Goal: Find specific page/section: Find specific page/section

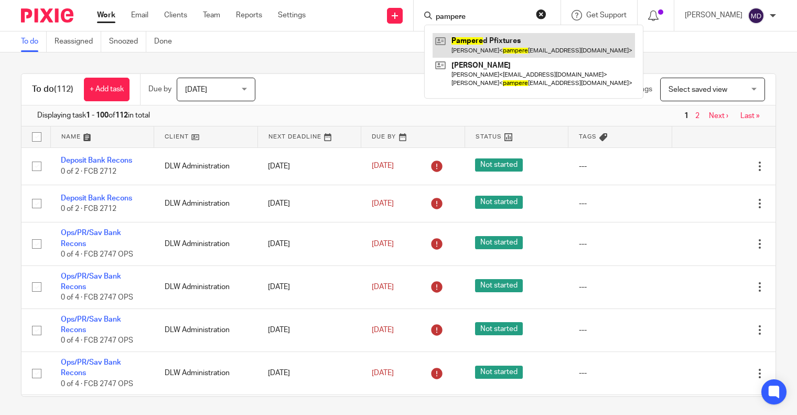
type input "pampere"
click at [486, 38] on link at bounding box center [533, 45] width 202 height 24
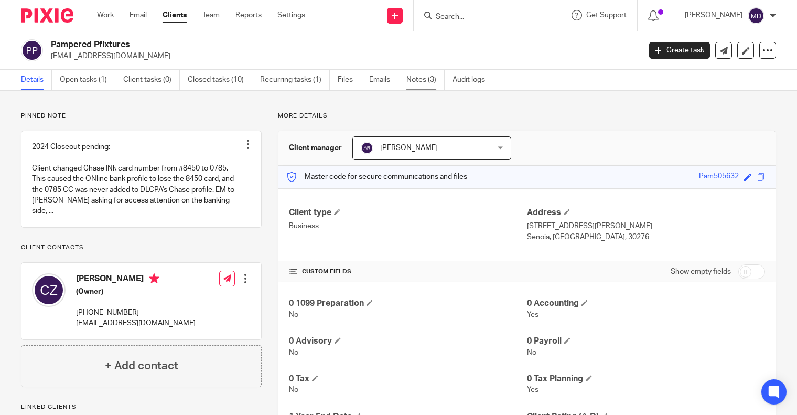
click at [424, 79] on link "Notes (3)" at bounding box center [425, 80] width 38 height 20
